Goal: Task Accomplishment & Management: Use online tool/utility

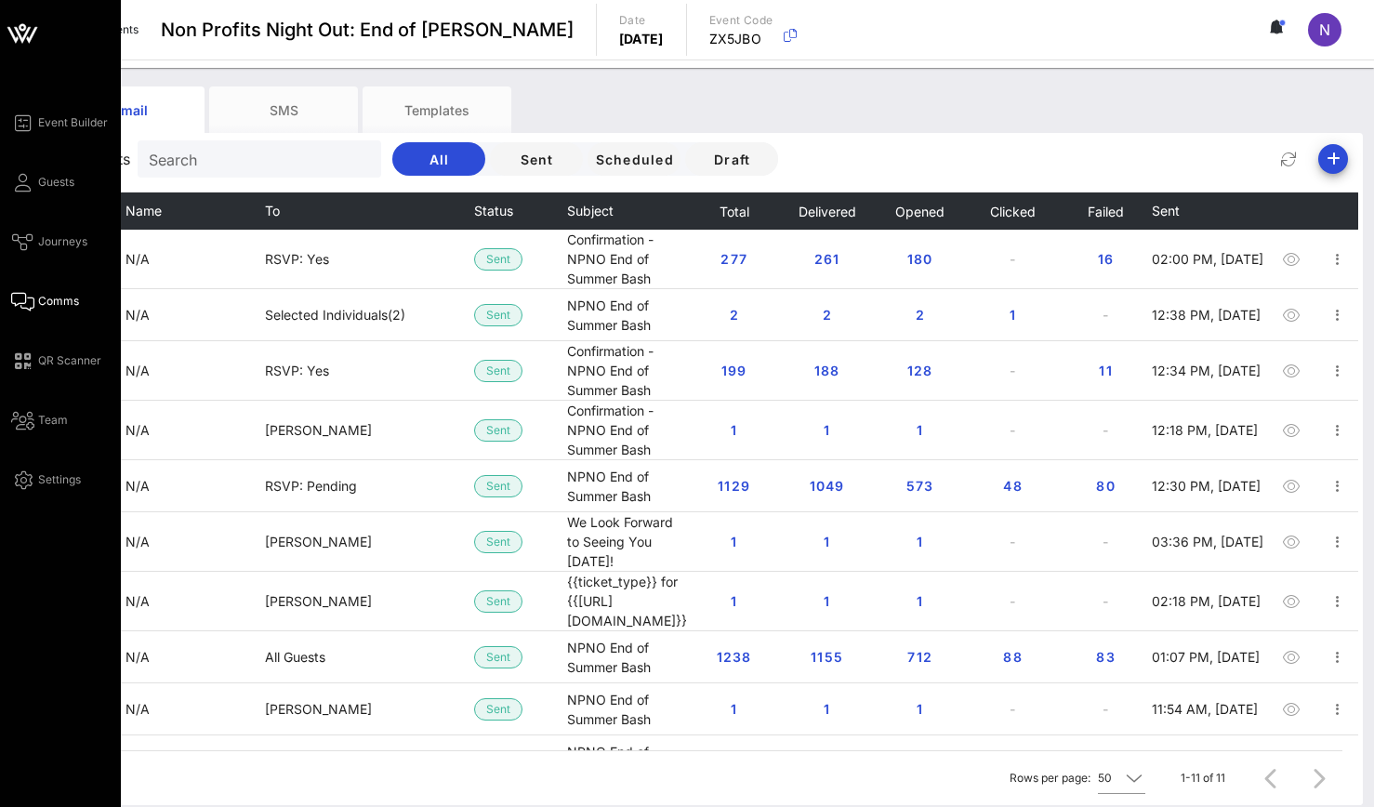
click at [51, 298] on span "Comms" at bounding box center [58, 301] width 41 height 17
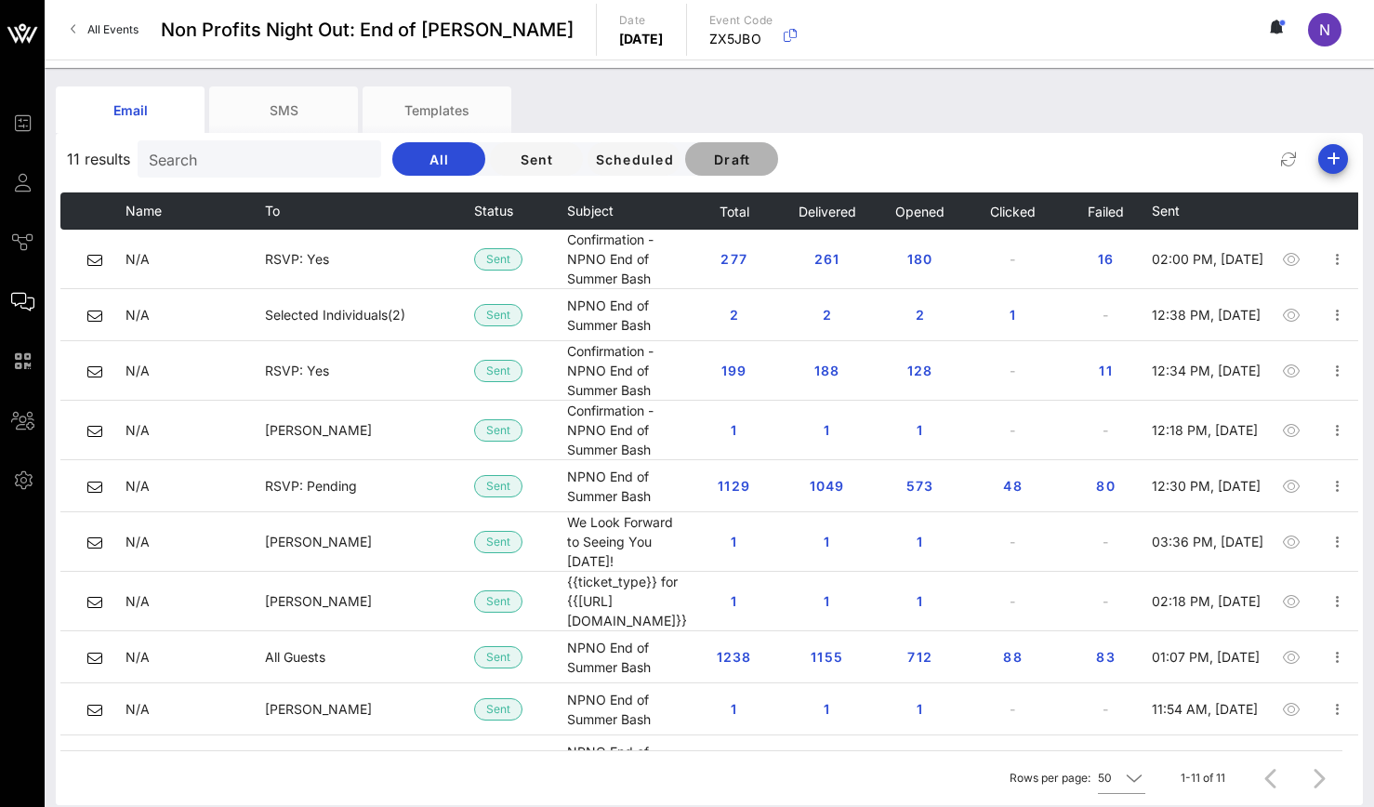
click at [730, 161] on span "Draft" at bounding box center [731, 160] width 63 height 16
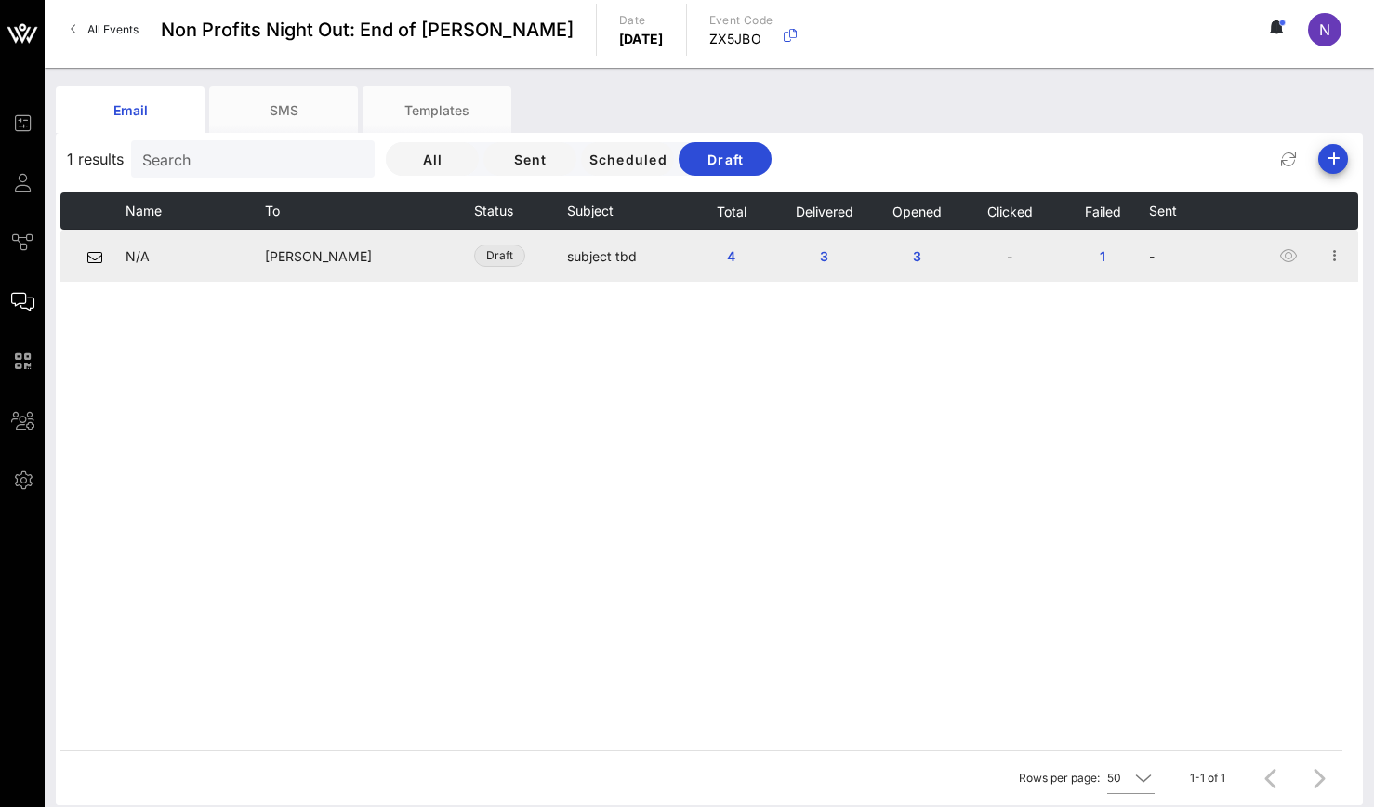
click at [508, 249] on span "Draft" at bounding box center [499, 255] width 27 height 20
click at [508, 253] on span "Draft" at bounding box center [499, 255] width 27 height 20
click at [1336, 258] on icon "button" at bounding box center [1335, 255] width 22 height 22
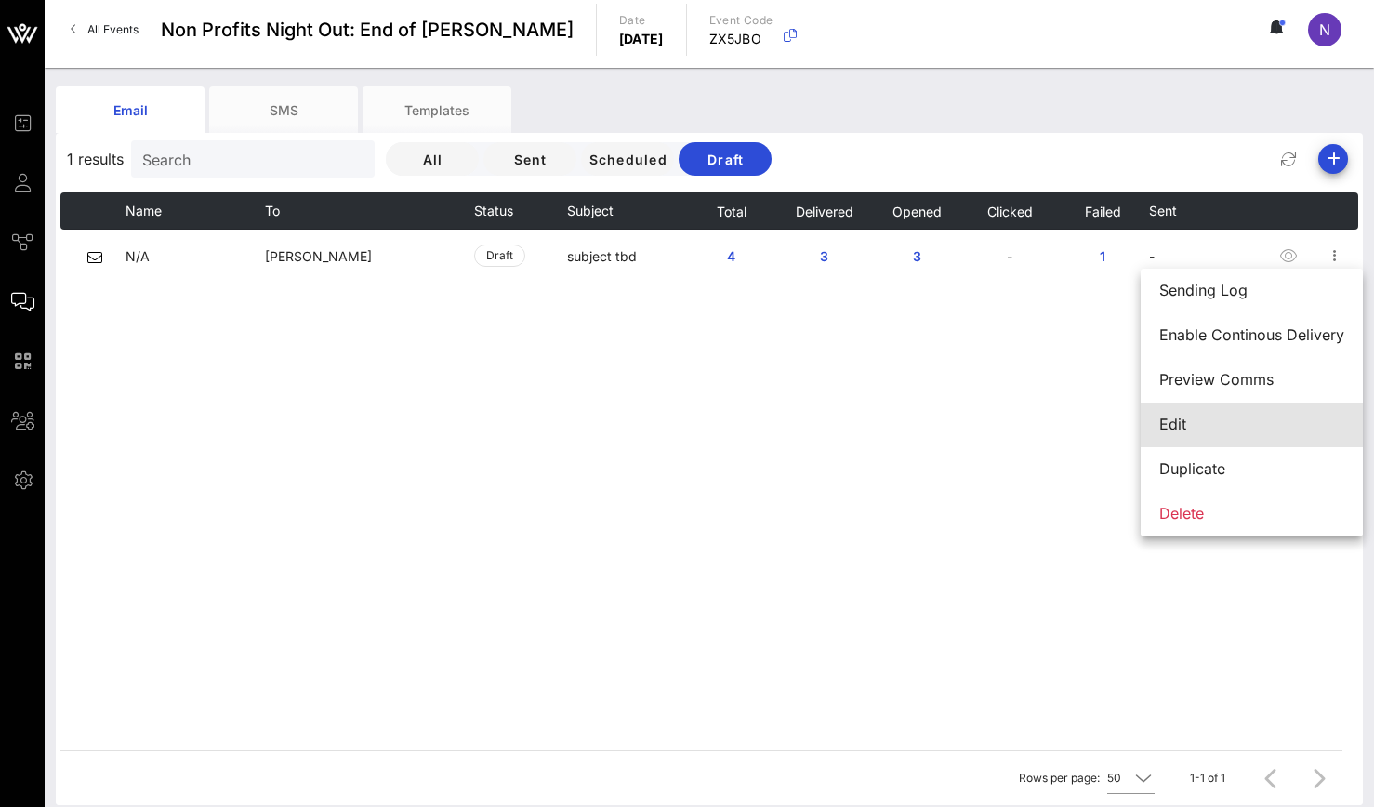
click at [1219, 428] on div "Edit" at bounding box center [1251, 424] width 185 height 18
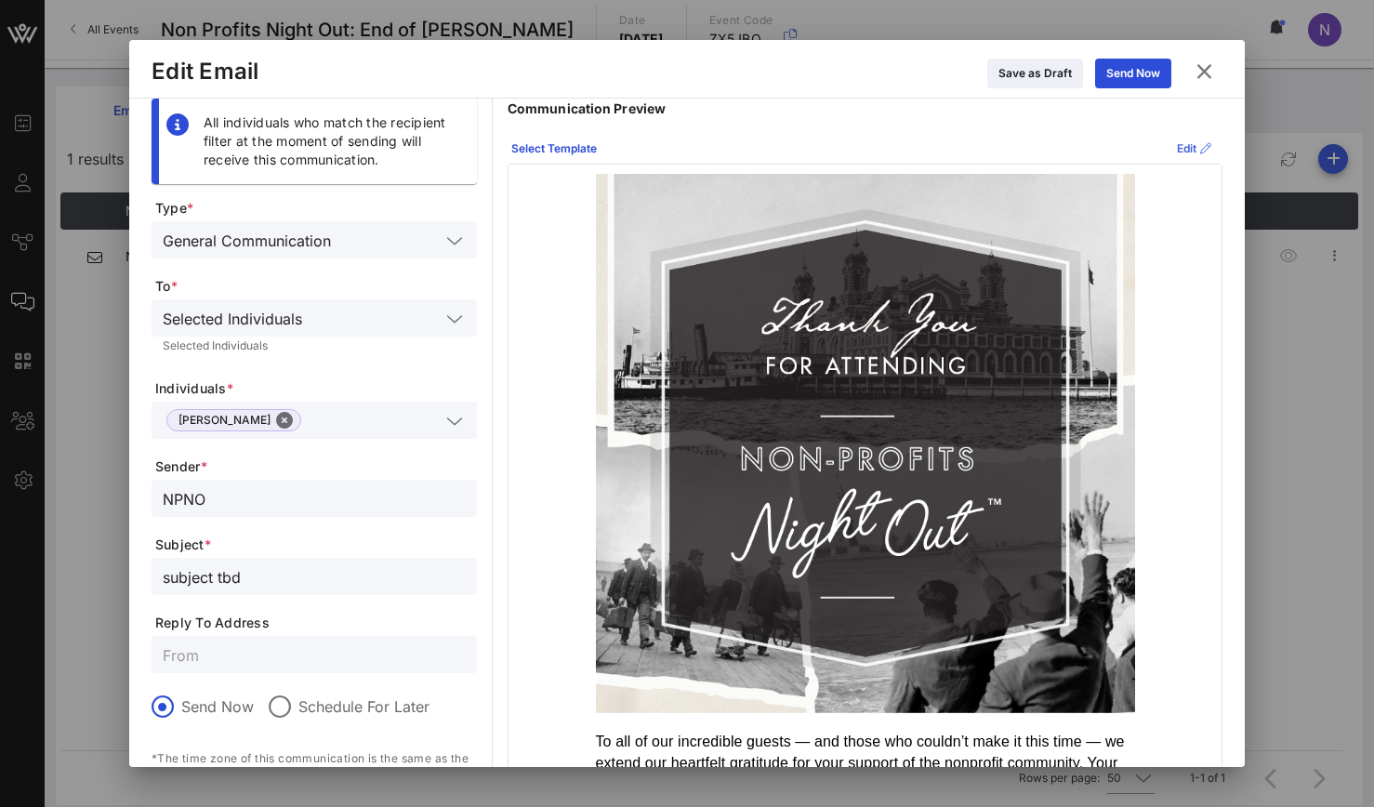
click at [1180, 144] on div "Edit" at bounding box center [1194, 148] width 34 height 19
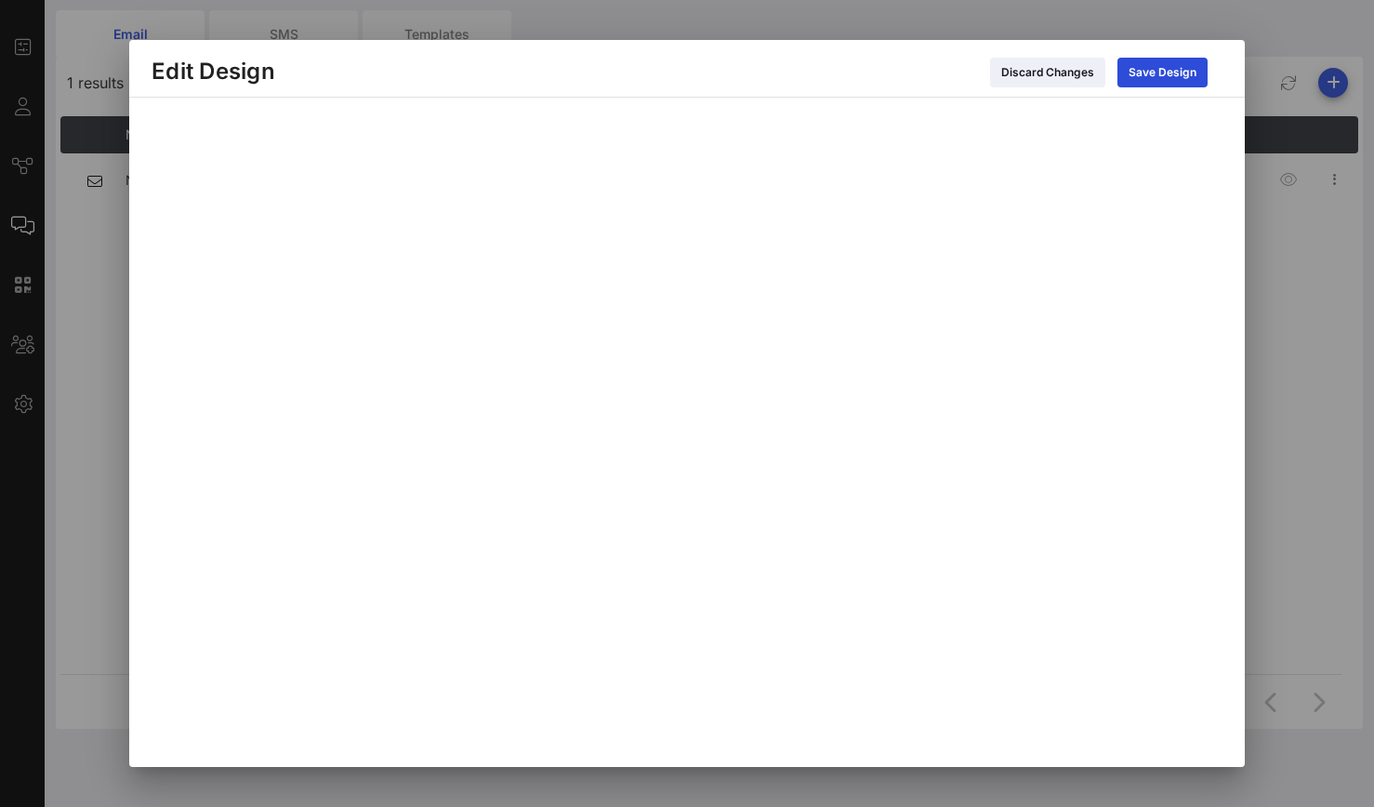
scroll to position [76, 0]
click at [1147, 63] on button "Save Design" at bounding box center [1162, 73] width 90 height 30
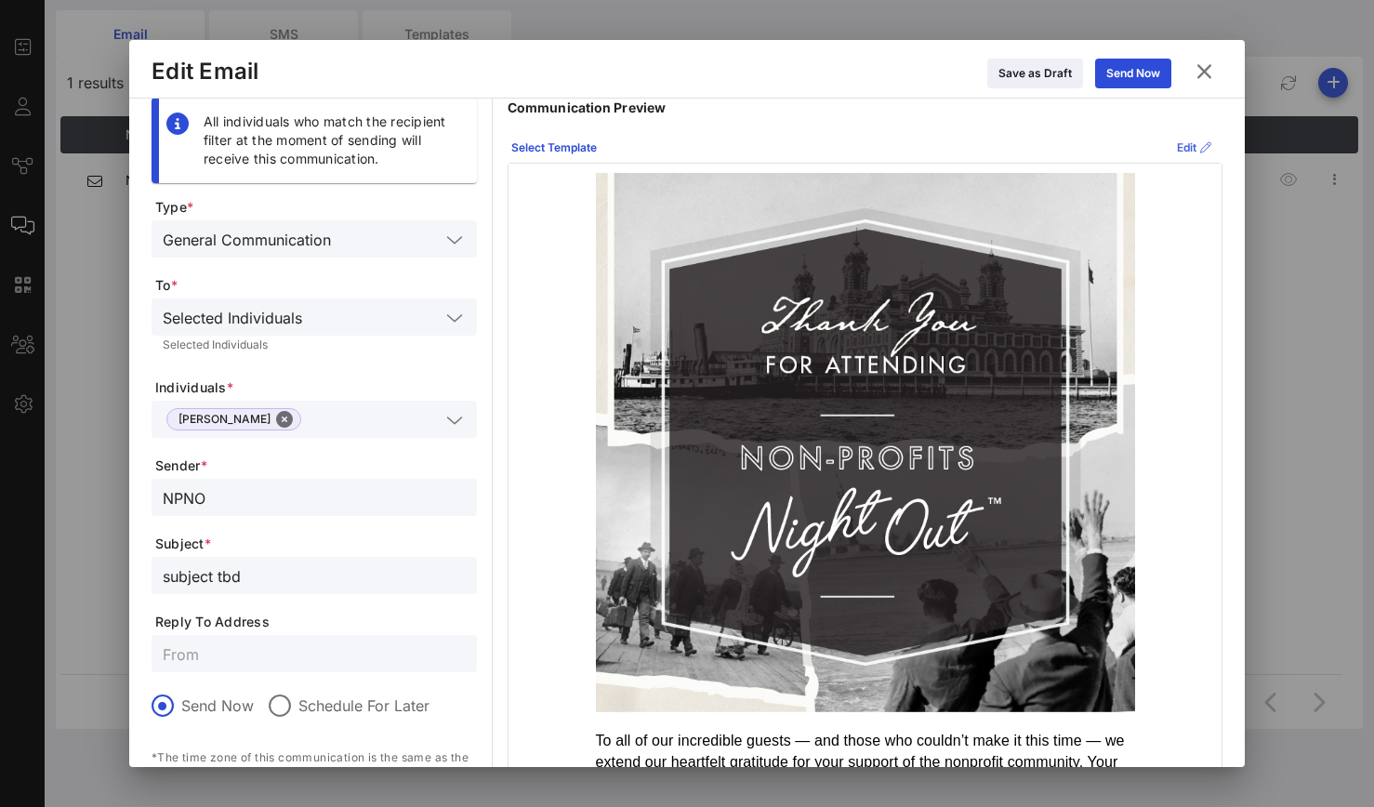
click at [1177, 148] on div "Edit" at bounding box center [1194, 147] width 34 height 19
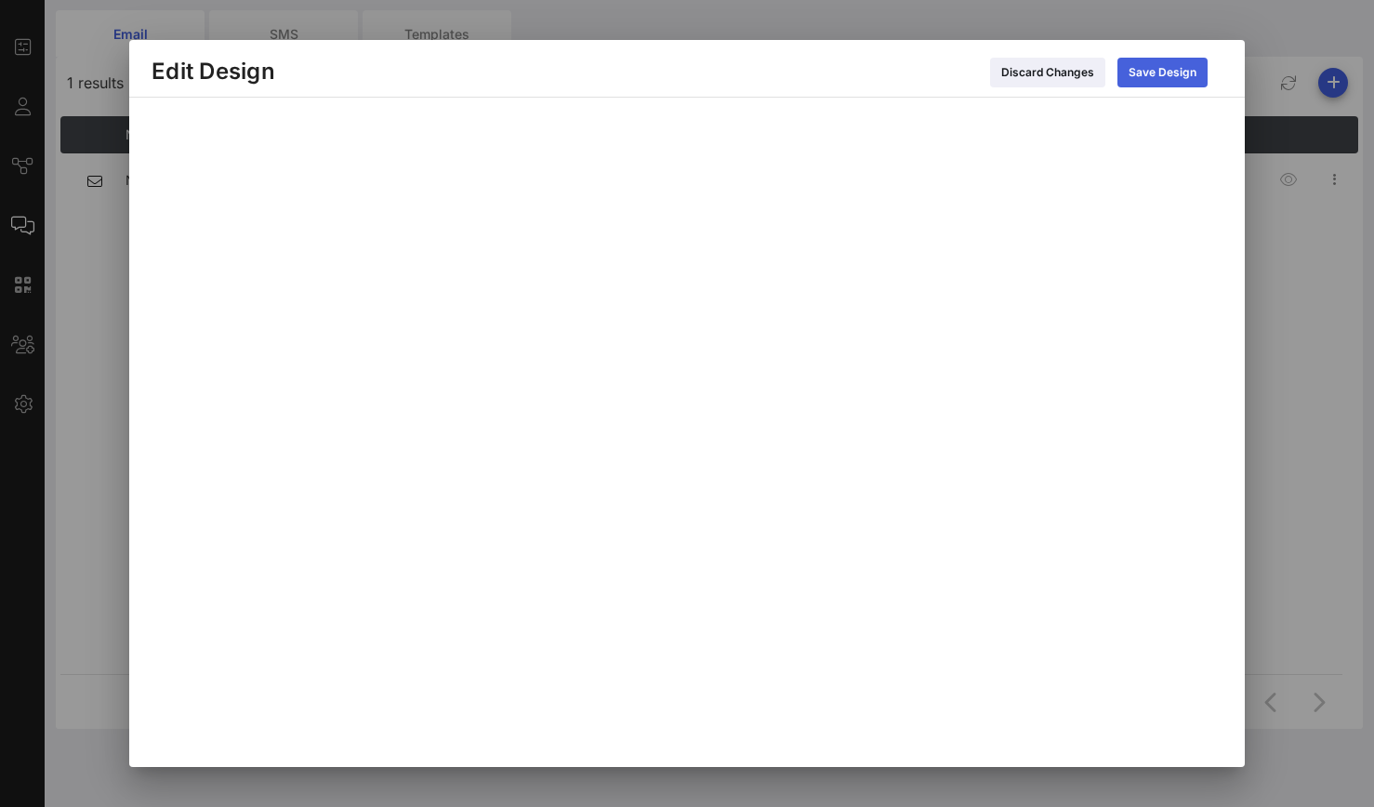
click at [1178, 72] on div "Save Design" at bounding box center [1162, 72] width 68 height 19
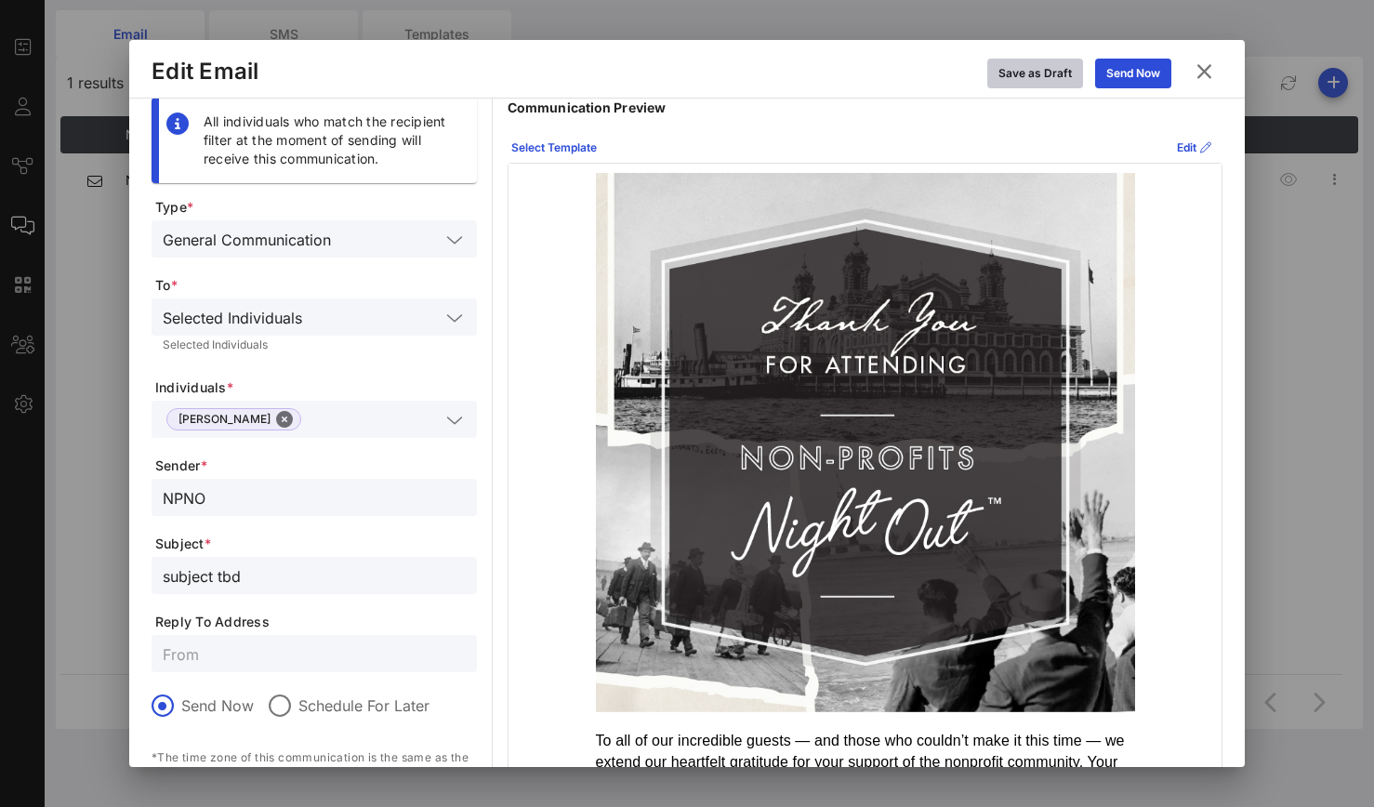
click at [1056, 72] on div "Save as Draft" at bounding box center [1034, 73] width 73 height 19
